Goal: Find specific page/section: Find specific page/section

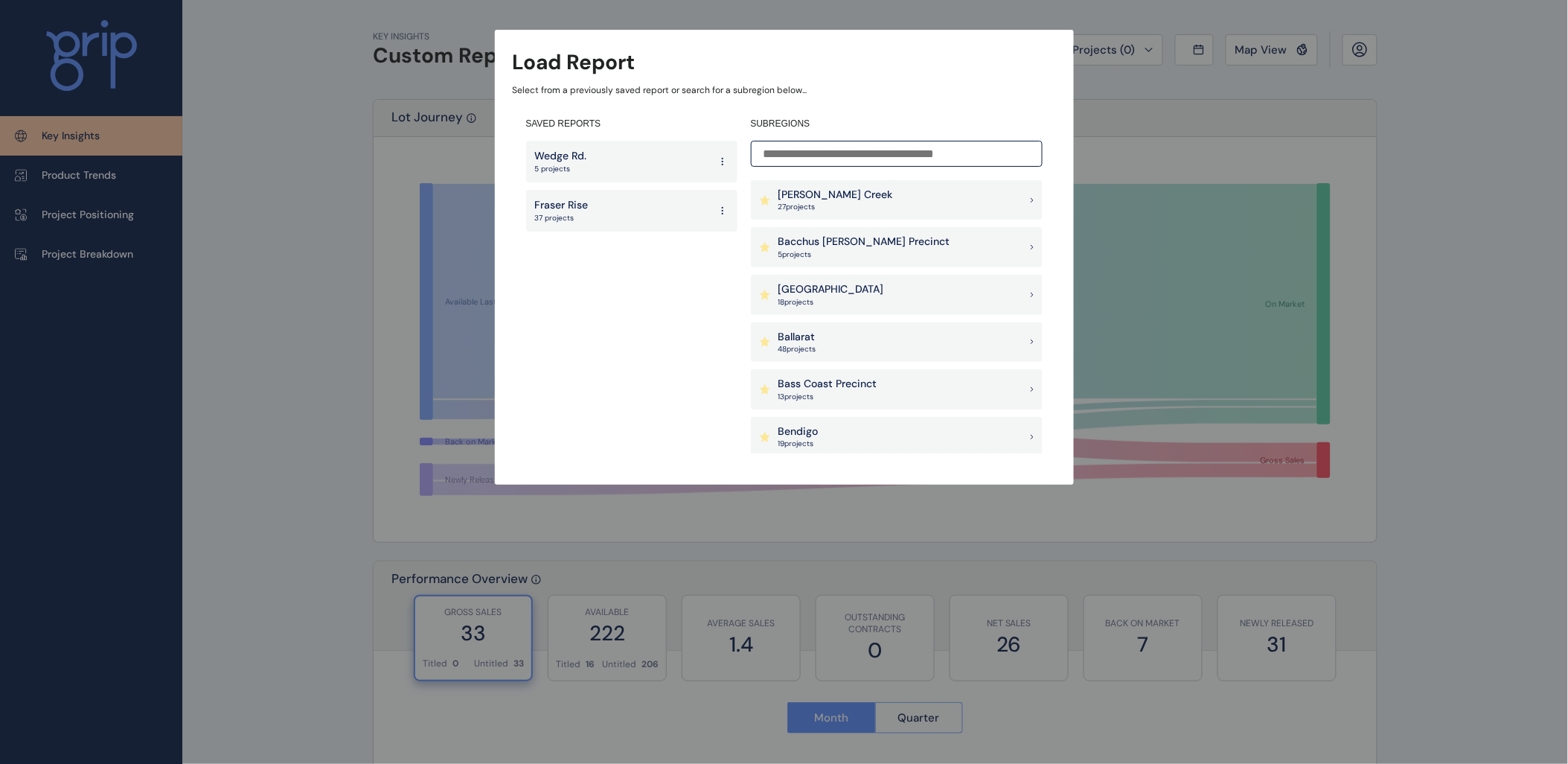
click at [903, 159] on input at bounding box center [897, 153] width 291 height 26
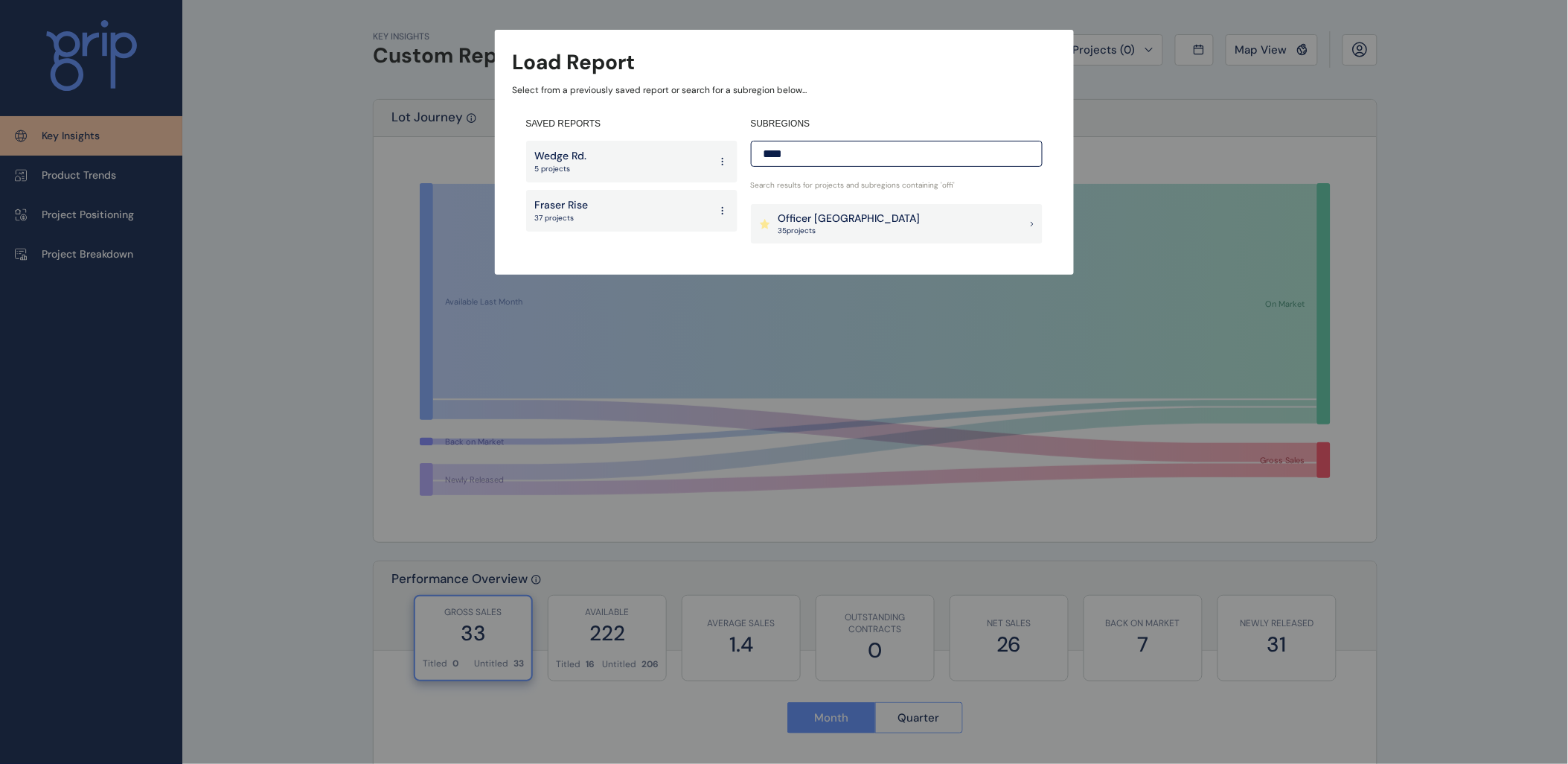
type input "****"
click at [880, 221] on div "Officer [PERSON_NAME] 35 project s" at bounding box center [897, 224] width 291 height 40
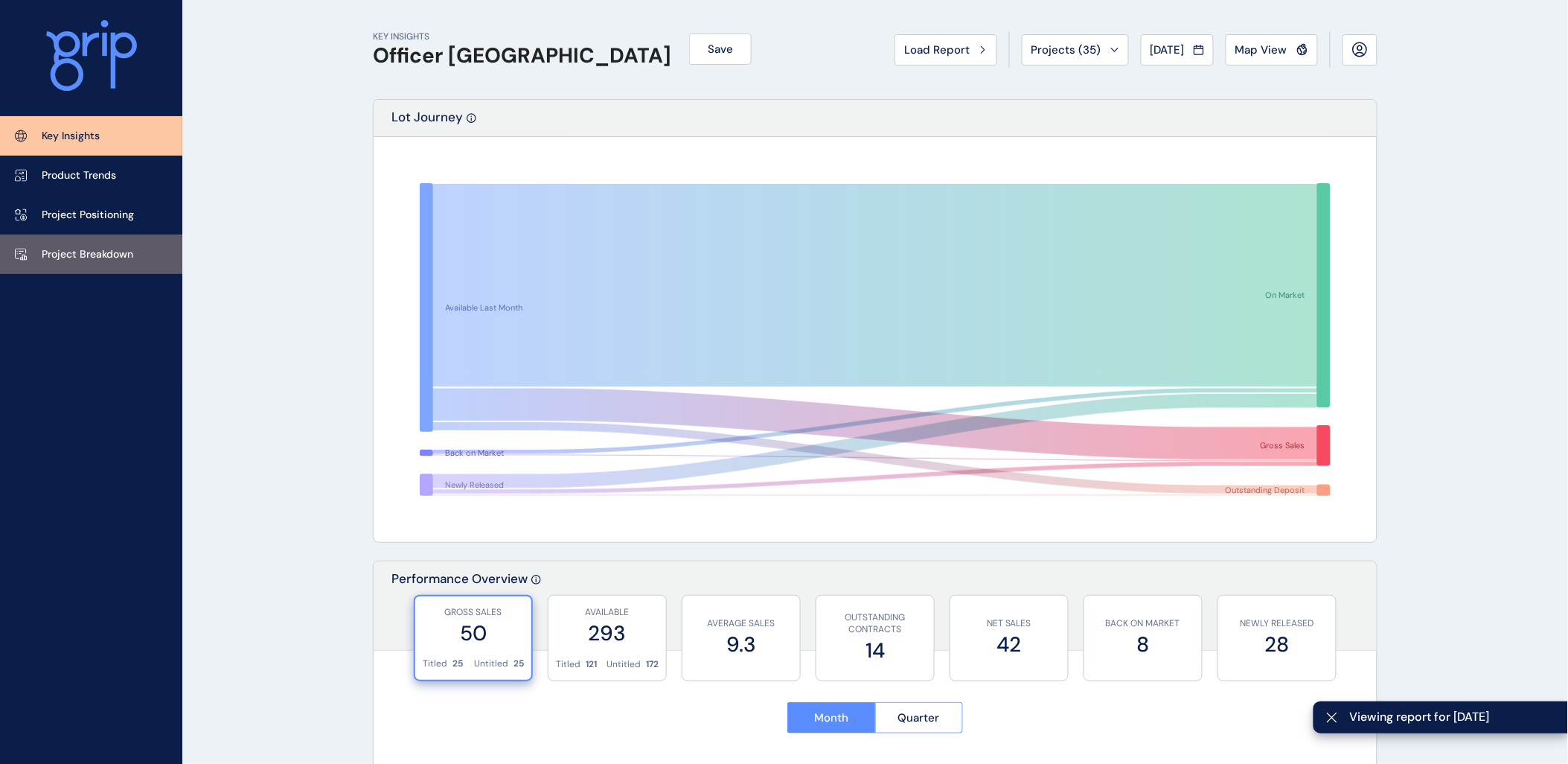
click at [100, 261] on p "Project Breakdown" at bounding box center [87, 255] width 92 height 15
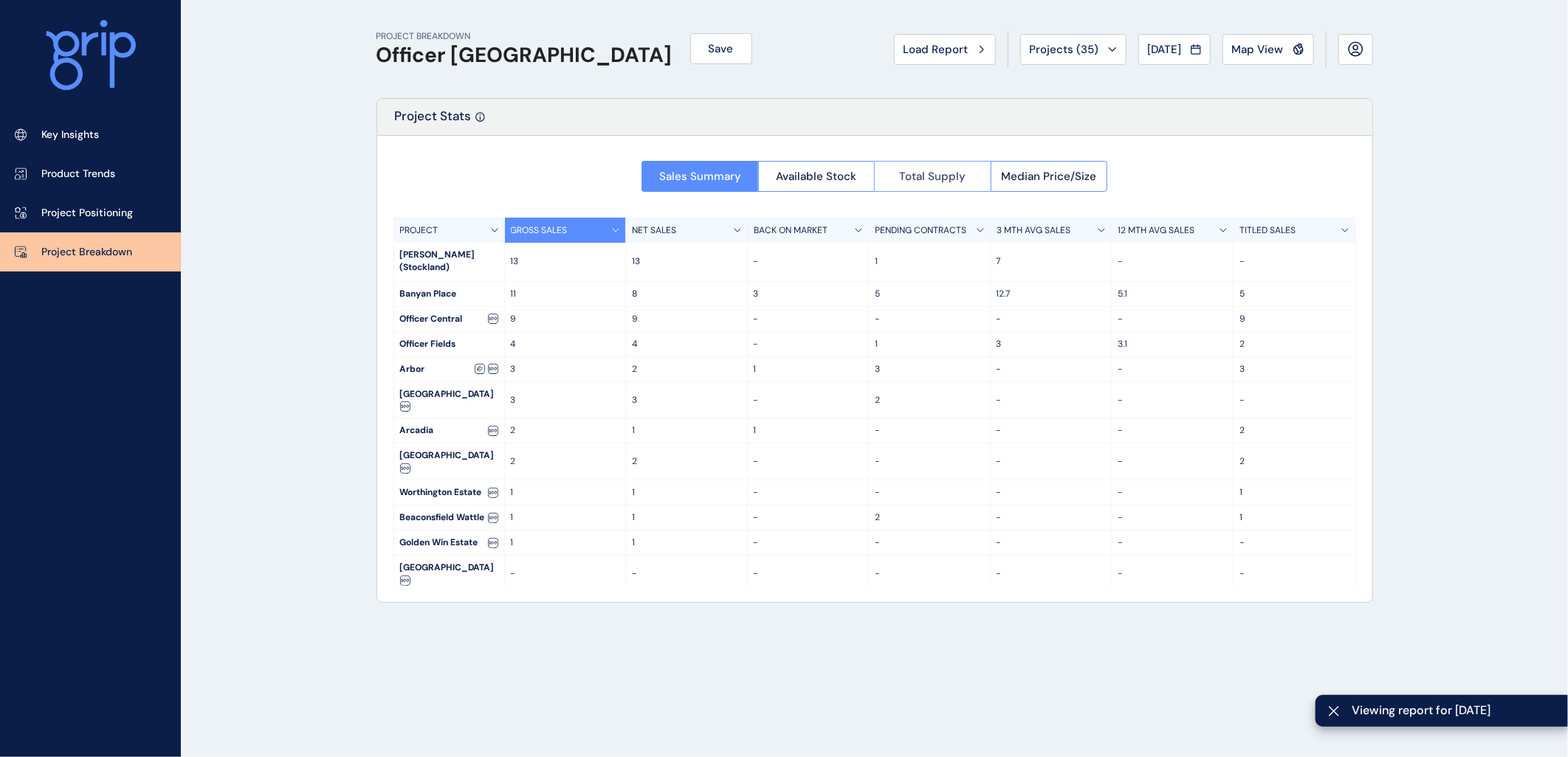
click at [920, 179] on span "Total Supply" at bounding box center [932, 177] width 66 height 15
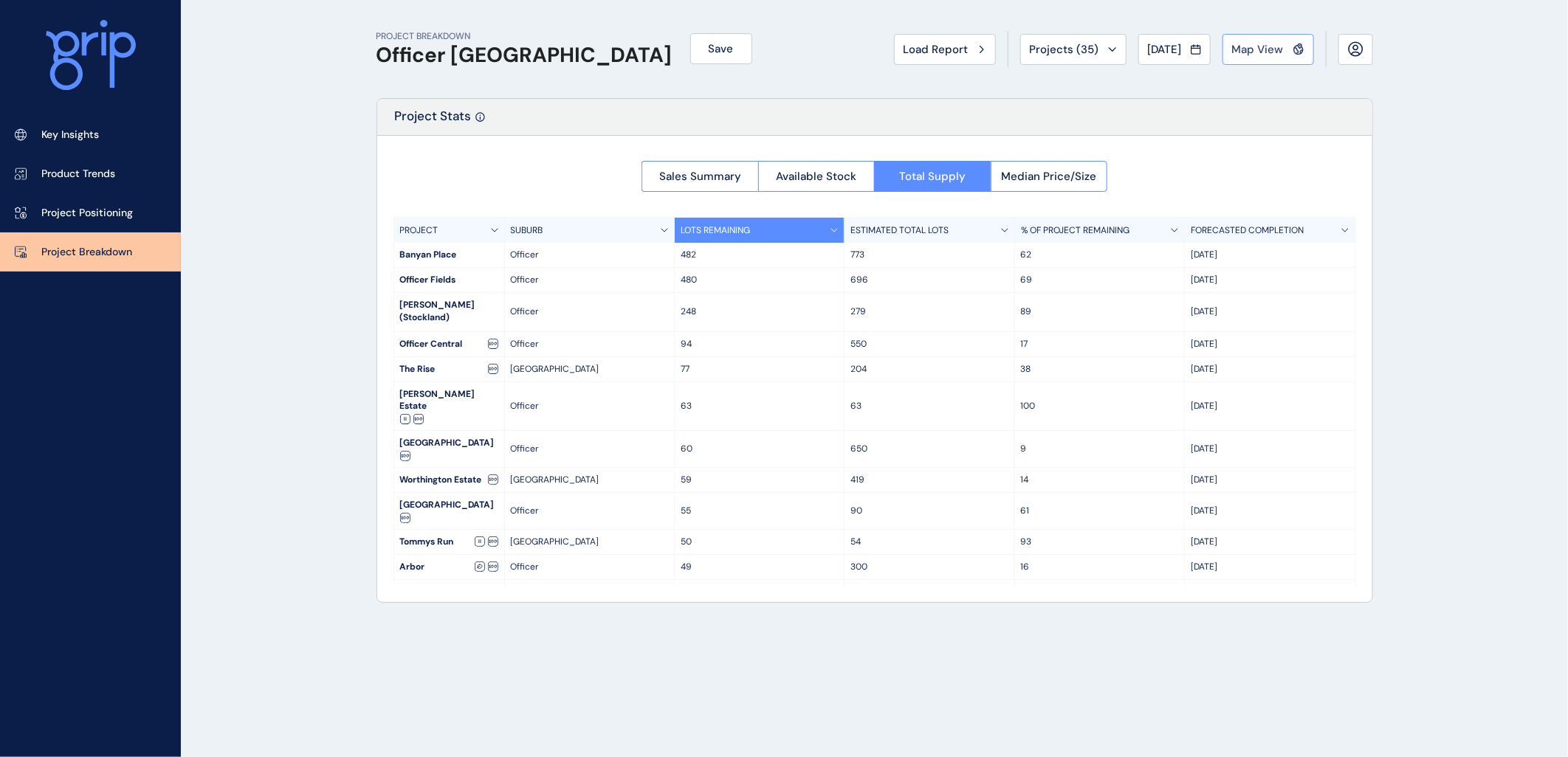
click at [1297, 46] on icon at bounding box center [1299, 46] width 3 height 4
